Goal: Information Seeking & Learning: Learn about a topic

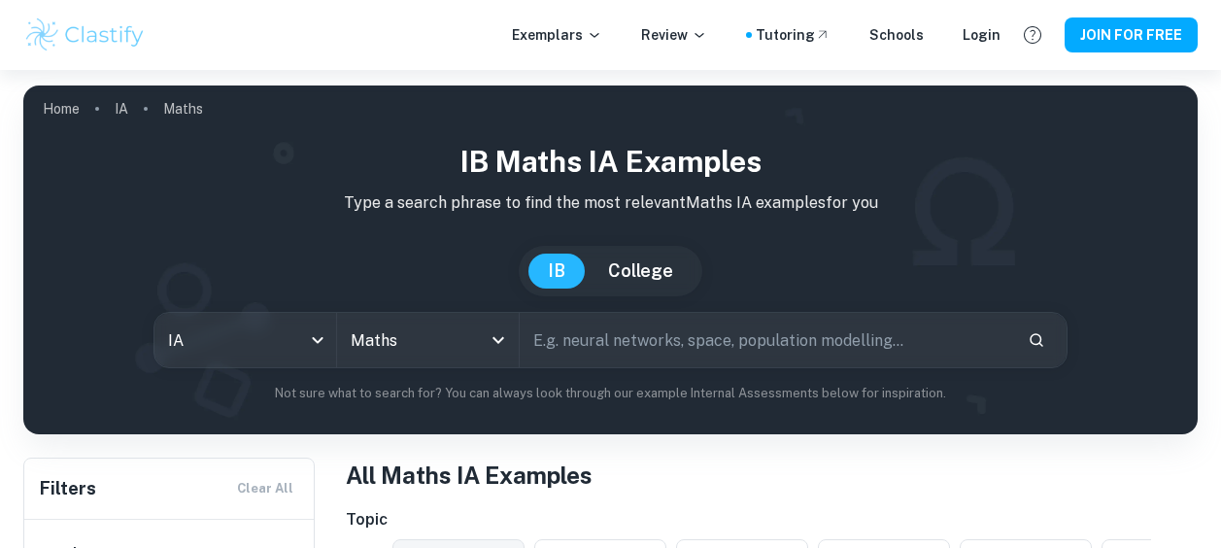
scroll to position [67, 0]
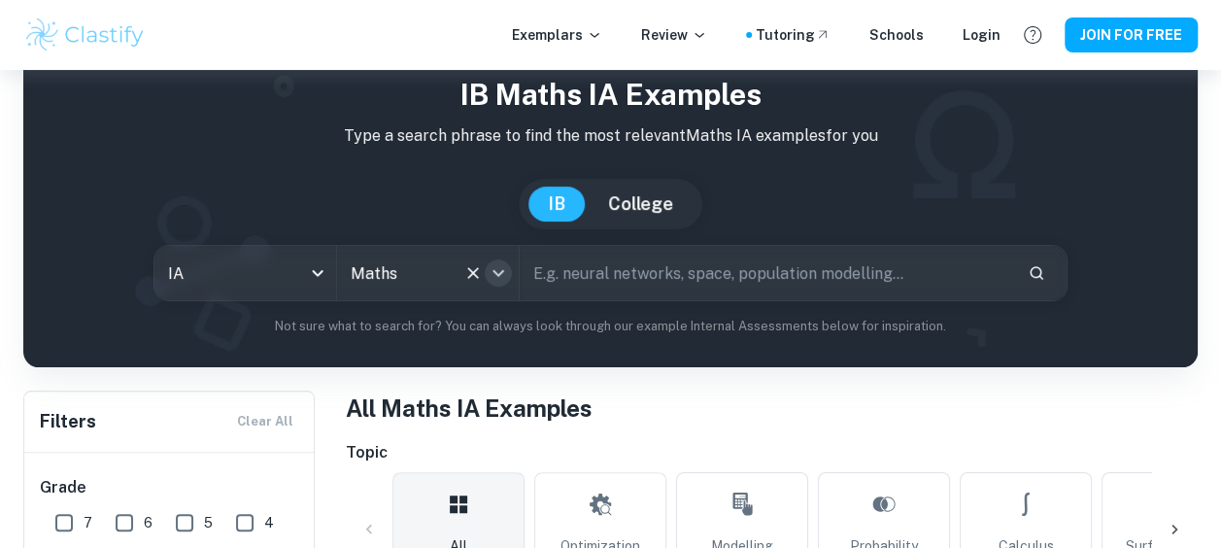
click at [503, 271] on icon "Open" at bounding box center [498, 272] width 23 height 23
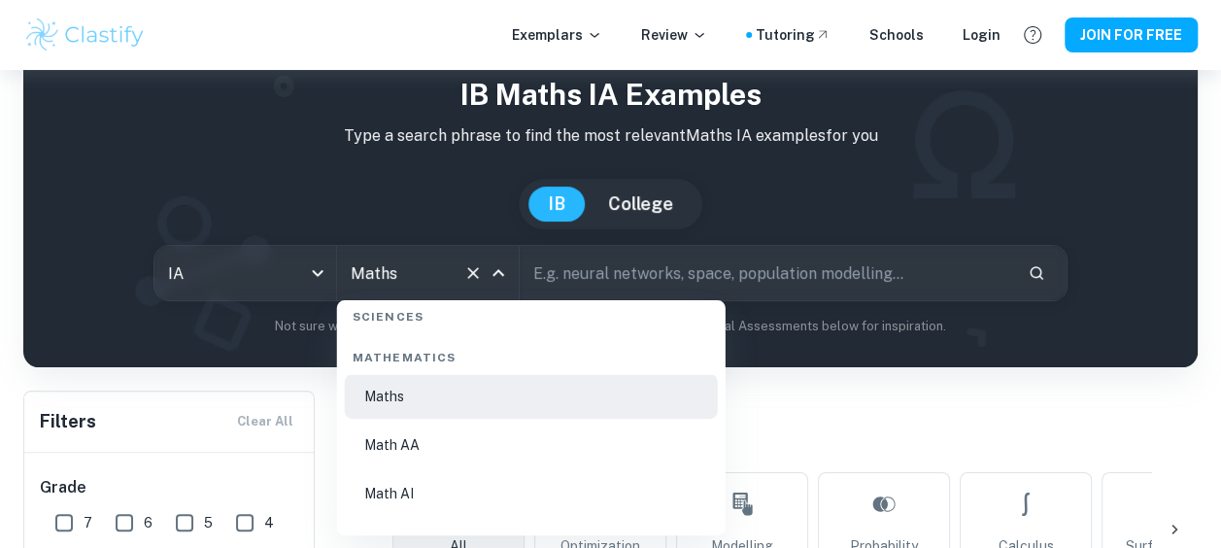
scroll to position [3338, 0]
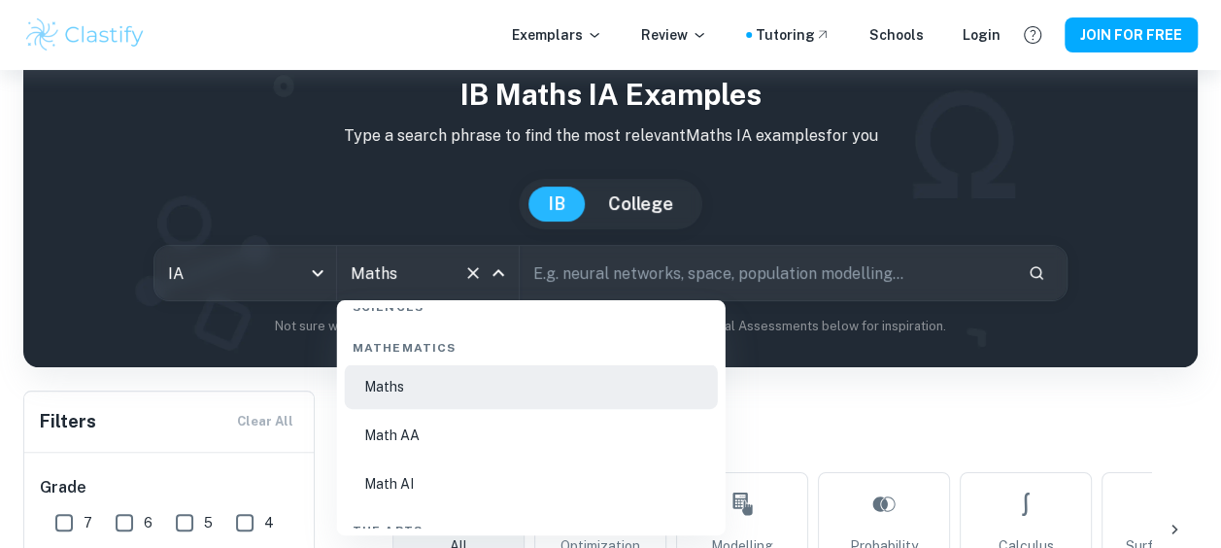
click at [446, 433] on li "Math AA" at bounding box center [531, 435] width 373 height 45
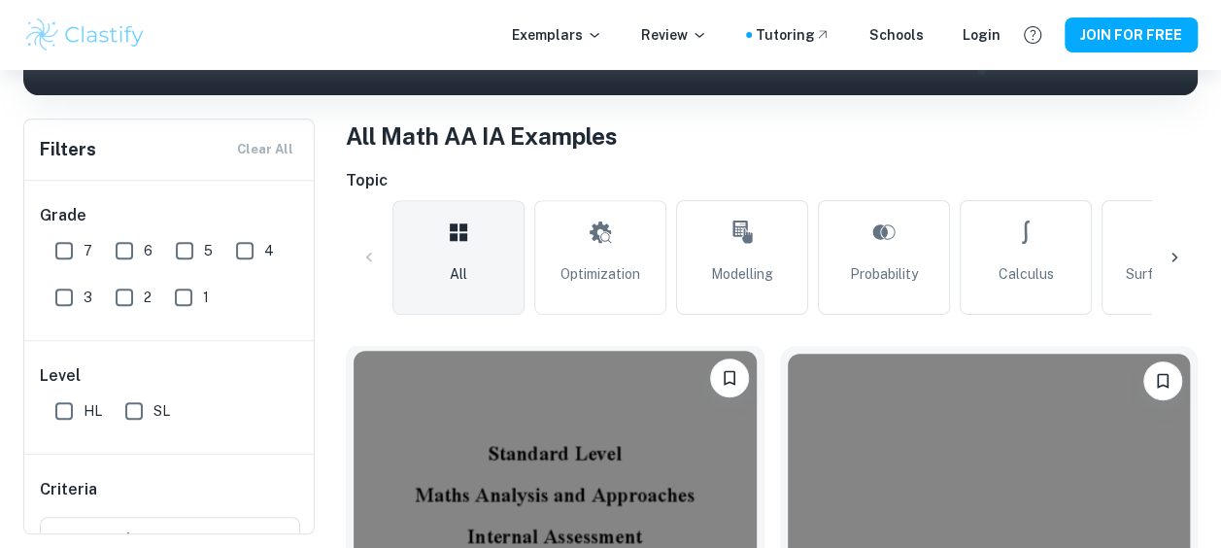
scroll to position [340, 0]
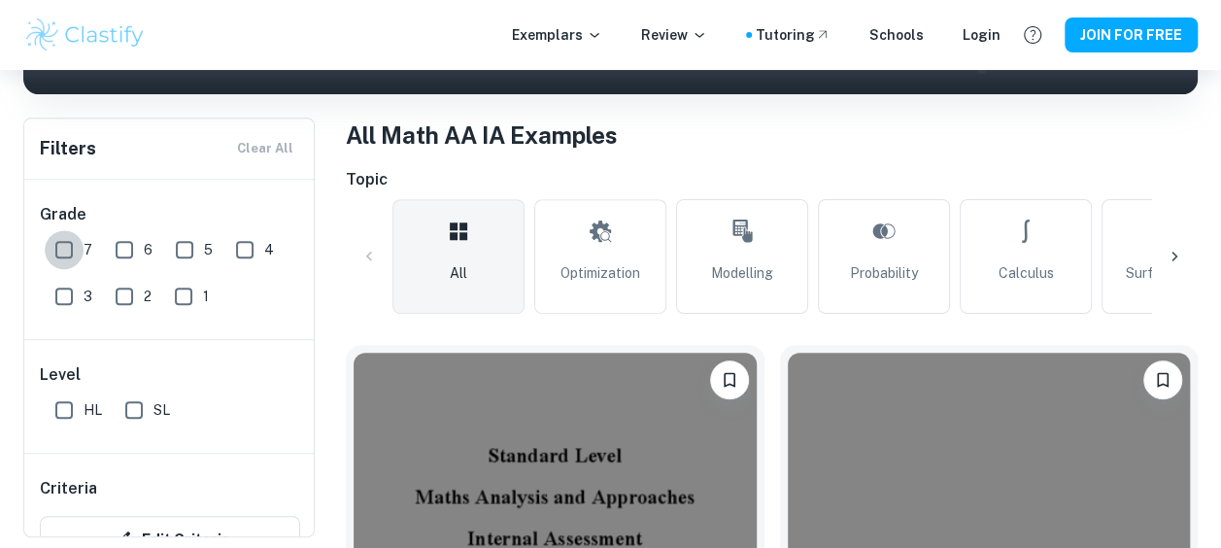
click at [72, 253] on input "7" at bounding box center [64, 249] width 39 height 39
checkbox input "true"
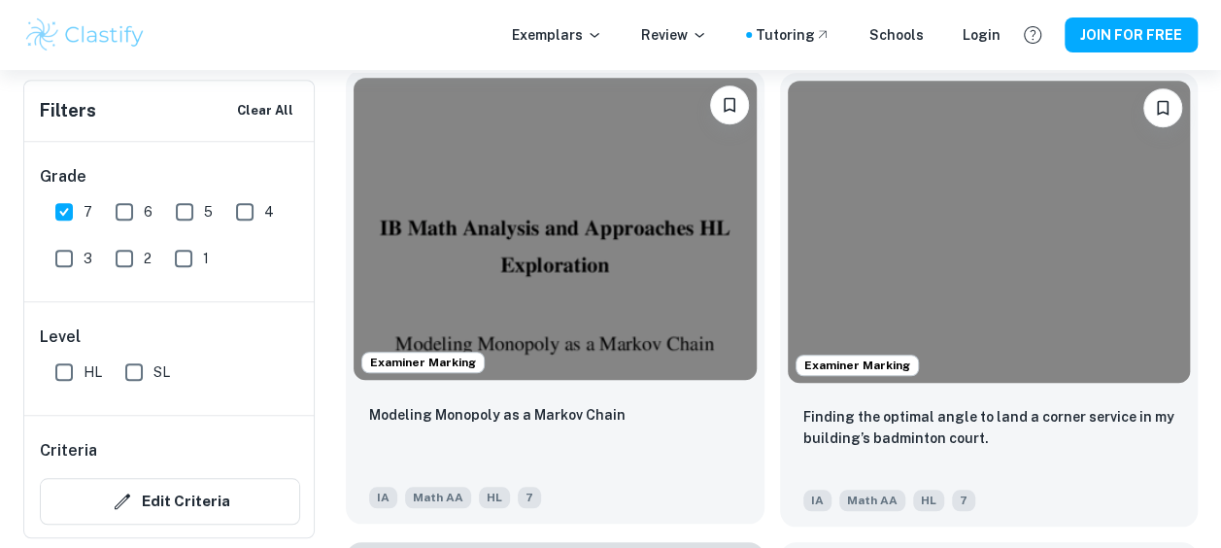
scroll to position [661, 0]
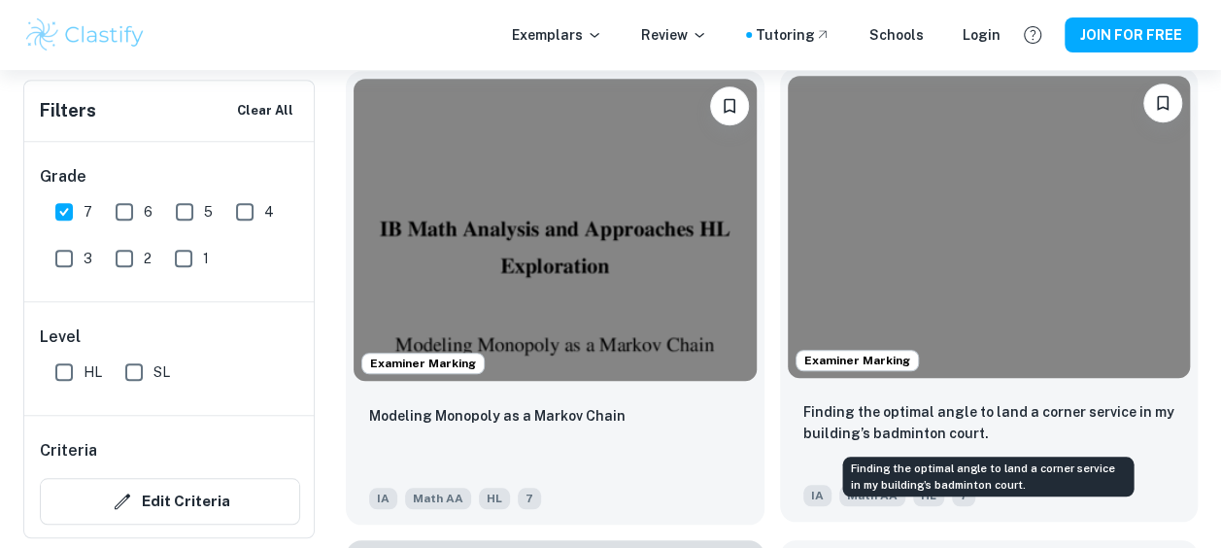
click at [943, 408] on p "Finding the optimal angle to land a corner service in my building’s badminton c…" at bounding box center [989, 422] width 372 height 43
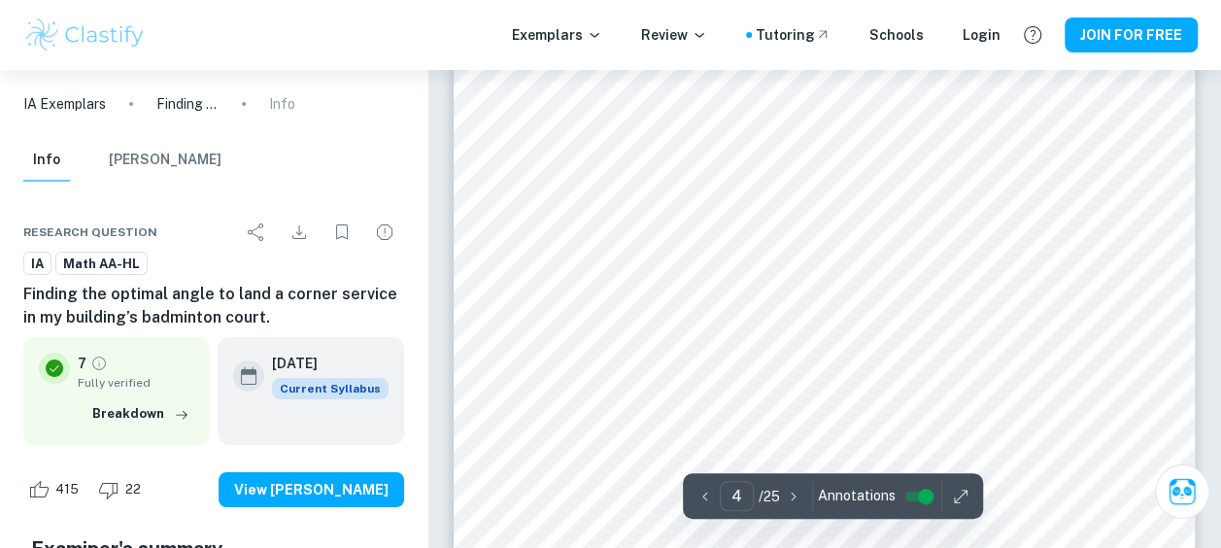
scroll to position [3470, 0]
type input "3"
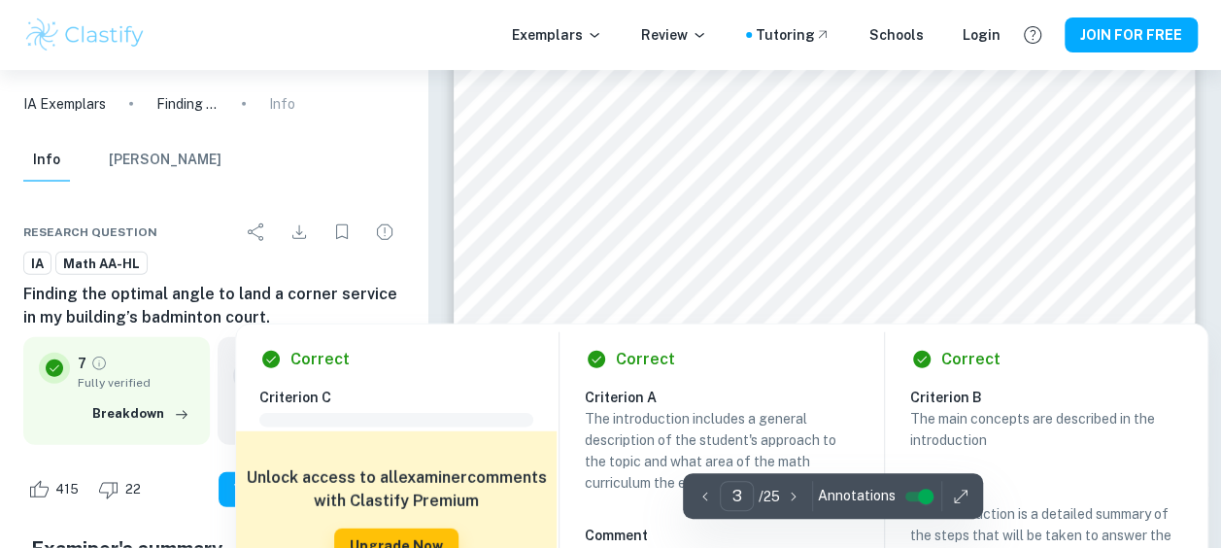
scroll to position [2466, 0]
